Goal: Task Accomplishment & Management: Manage account settings

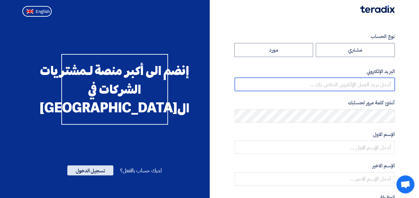
type input "[EMAIL_ADDRESS][PERSON_NAME][DOMAIN_NAME]"
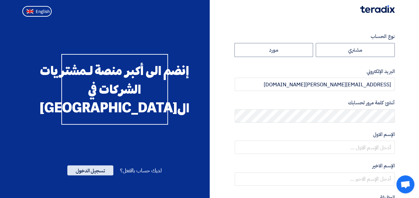
click at [95, 175] on span "تسجيل الدخول" at bounding box center [90, 170] width 46 height 10
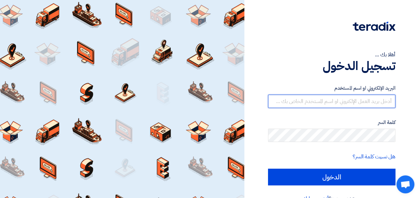
type input "[EMAIL_ADDRESS][PERSON_NAME][DOMAIN_NAME]"
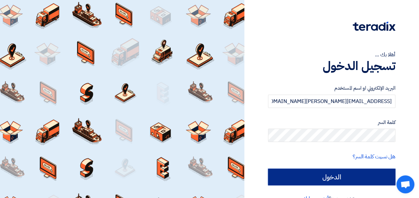
click at [306, 174] on input "الدخول" at bounding box center [331, 177] width 127 height 17
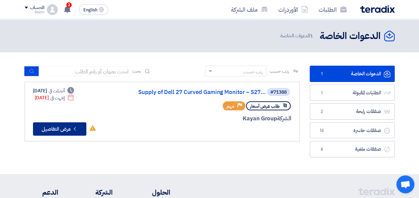
click at [57, 129] on button "Check details عرض التفاصيل" at bounding box center [59, 128] width 53 height 13
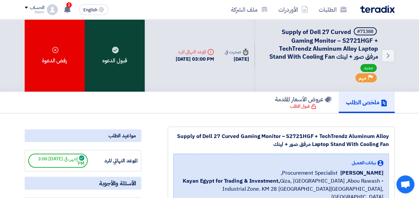
click at [115, 59] on div "قبول الدعوه" at bounding box center [115, 55] width 60 height 72
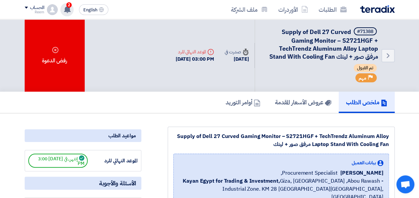
click at [72, 5] on div "2 تم نشر طلب عروض أسعار جديد - شاهد التفاصيل [DATE] تم ترسية طلب Supply Of IT S…" at bounding box center [66, 9] width 13 height 13
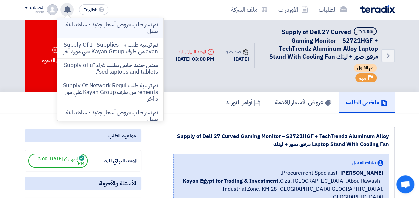
click at [117, 27] on p "تم نشر طلب عروض أسعار جديد - شاهد التفاصيل" at bounding box center [110, 27] width 95 height 13
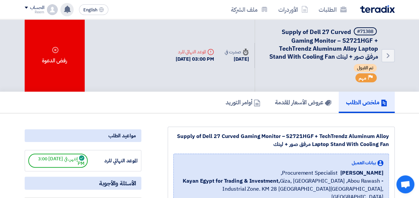
click at [67, 9] on use at bounding box center [67, 9] width 7 height 7
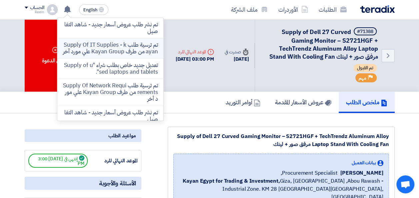
click at [110, 50] on p "تم ترسية طلب Supply Of IT Supplies - kayan من طرف Kayan Group علي مورد أخر" at bounding box center [110, 48] width 95 height 13
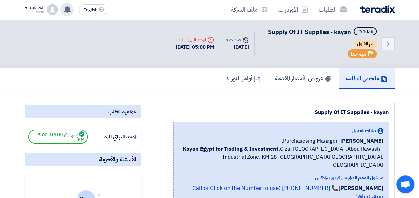
click at [69, 9] on use at bounding box center [67, 9] width 7 height 7
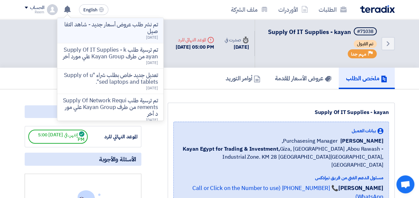
click at [103, 34] on div "تم نشر طلب عروض أسعار جديد - شاهد التفاصيل [DATE]" at bounding box center [110, 30] width 95 height 18
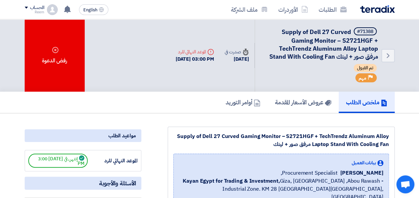
click at [131, 59] on div "Back #71388 Supply of Dell 27 Curved Gaming Monitor – S2721HGF + TechTrendz Alu…" at bounding box center [210, 55] width 370 height 72
